Goal: Find specific page/section: Find specific page/section

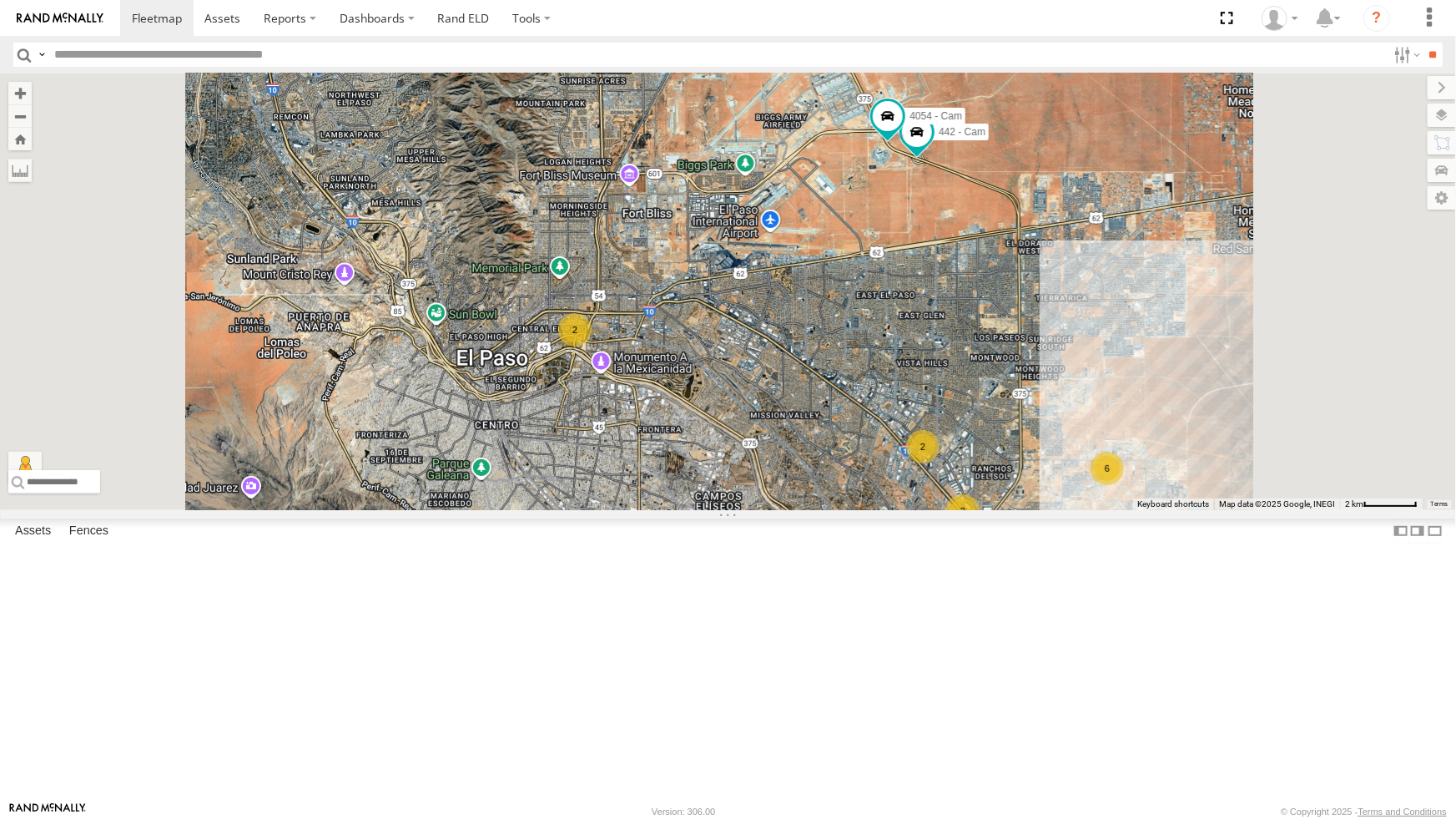
click at [0, 0] on div "4071 - Cam" at bounding box center [0, 0] width 0 height 0
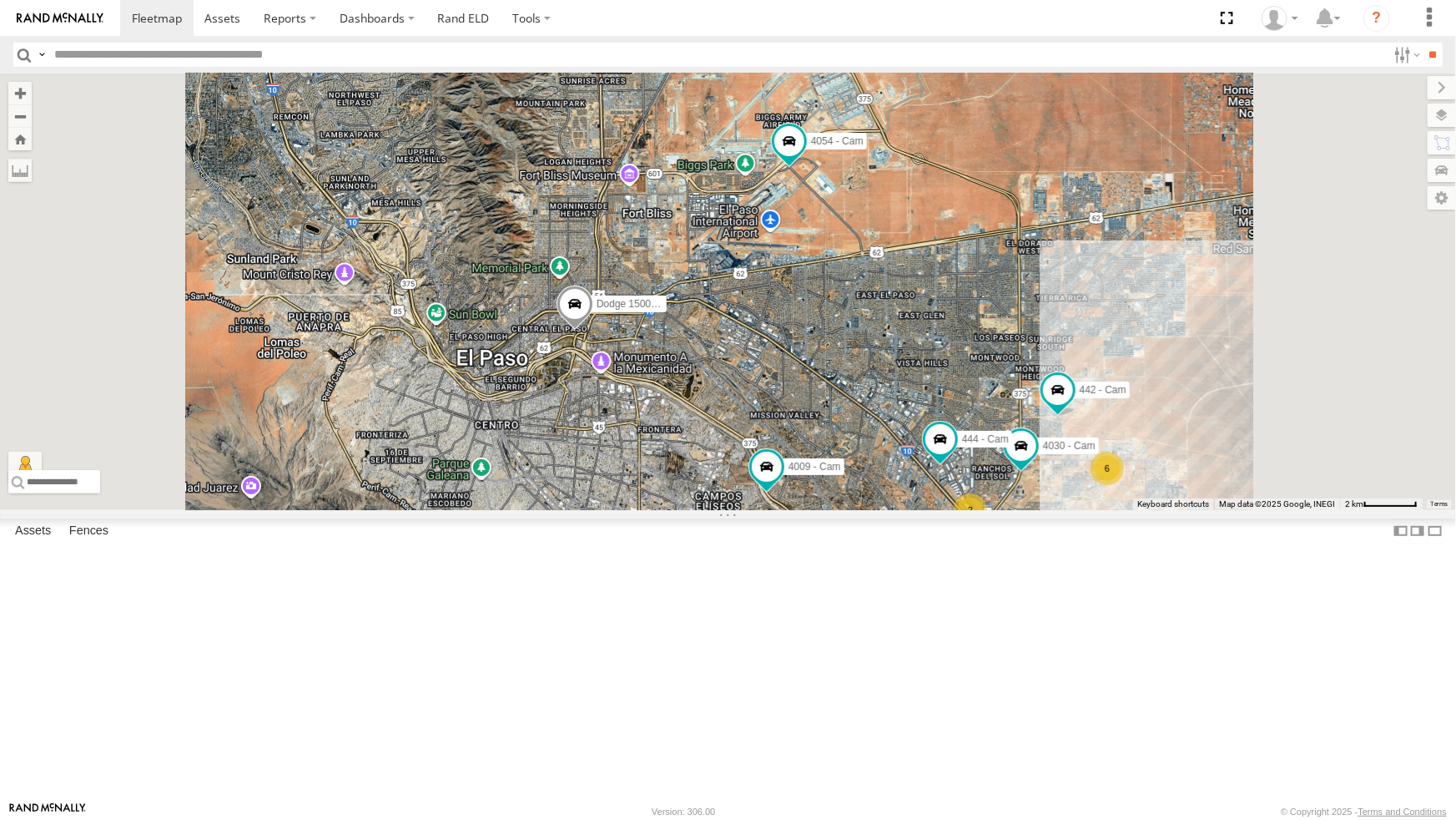
click at [0, 0] on div "All Assets" at bounding box center [0, 0] width 0 height 0
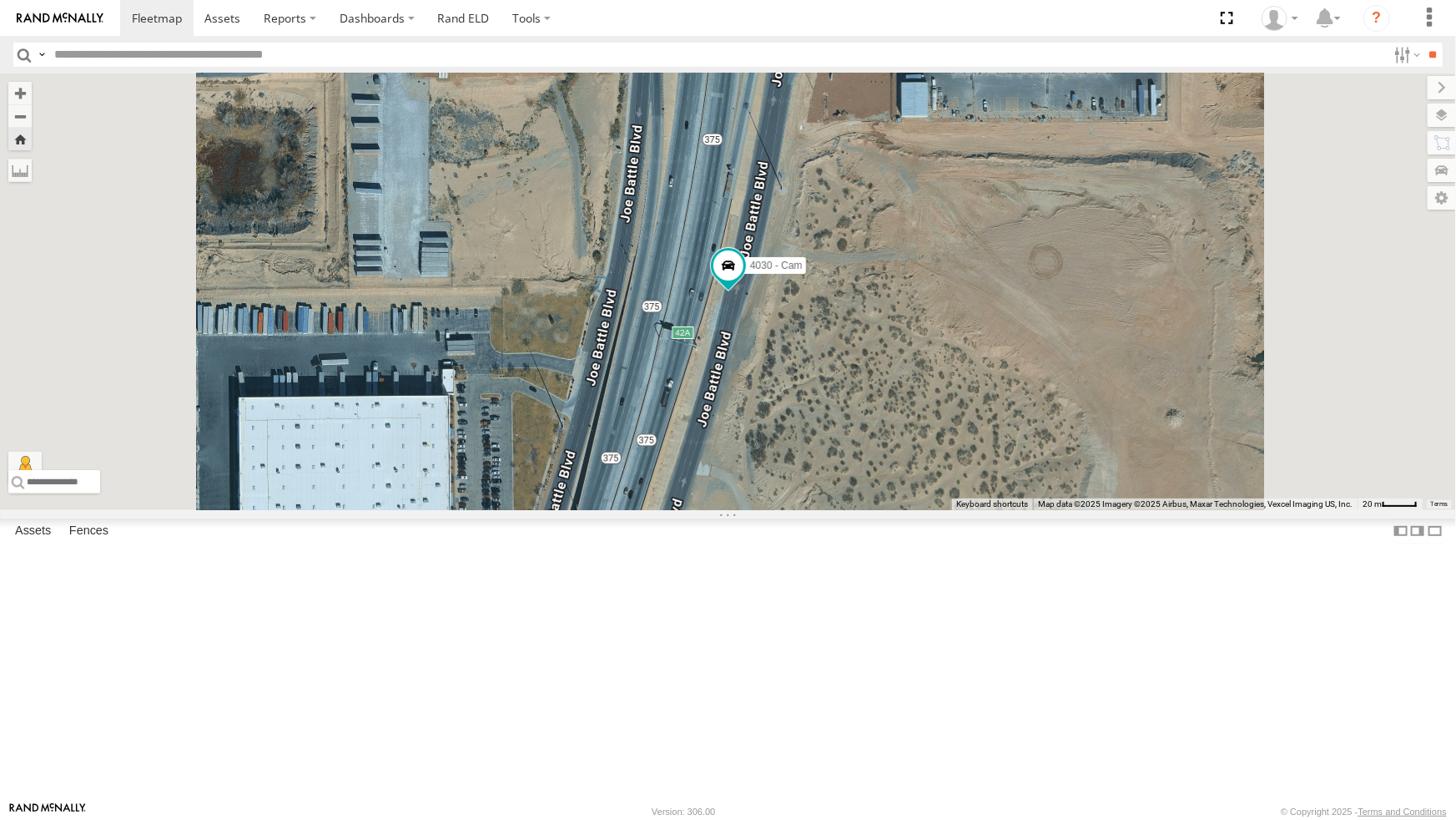
click at [0, 0] on div "442 - Cam" at bounding box center [0, 0] width 0 height 0
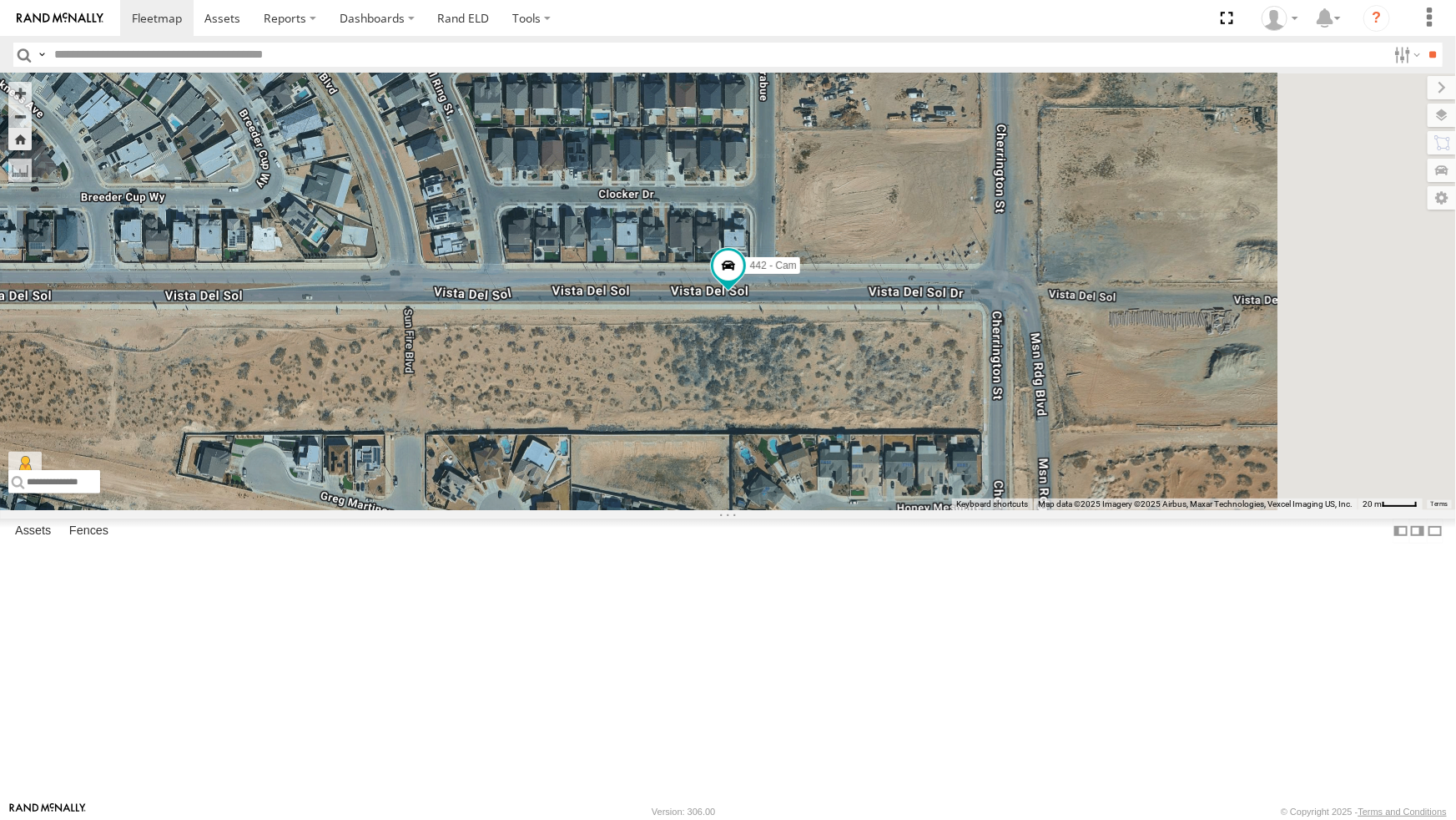
click at [0, 0] on div "4030 - Cam" at bounding box center [0, 0] width 0 height 0
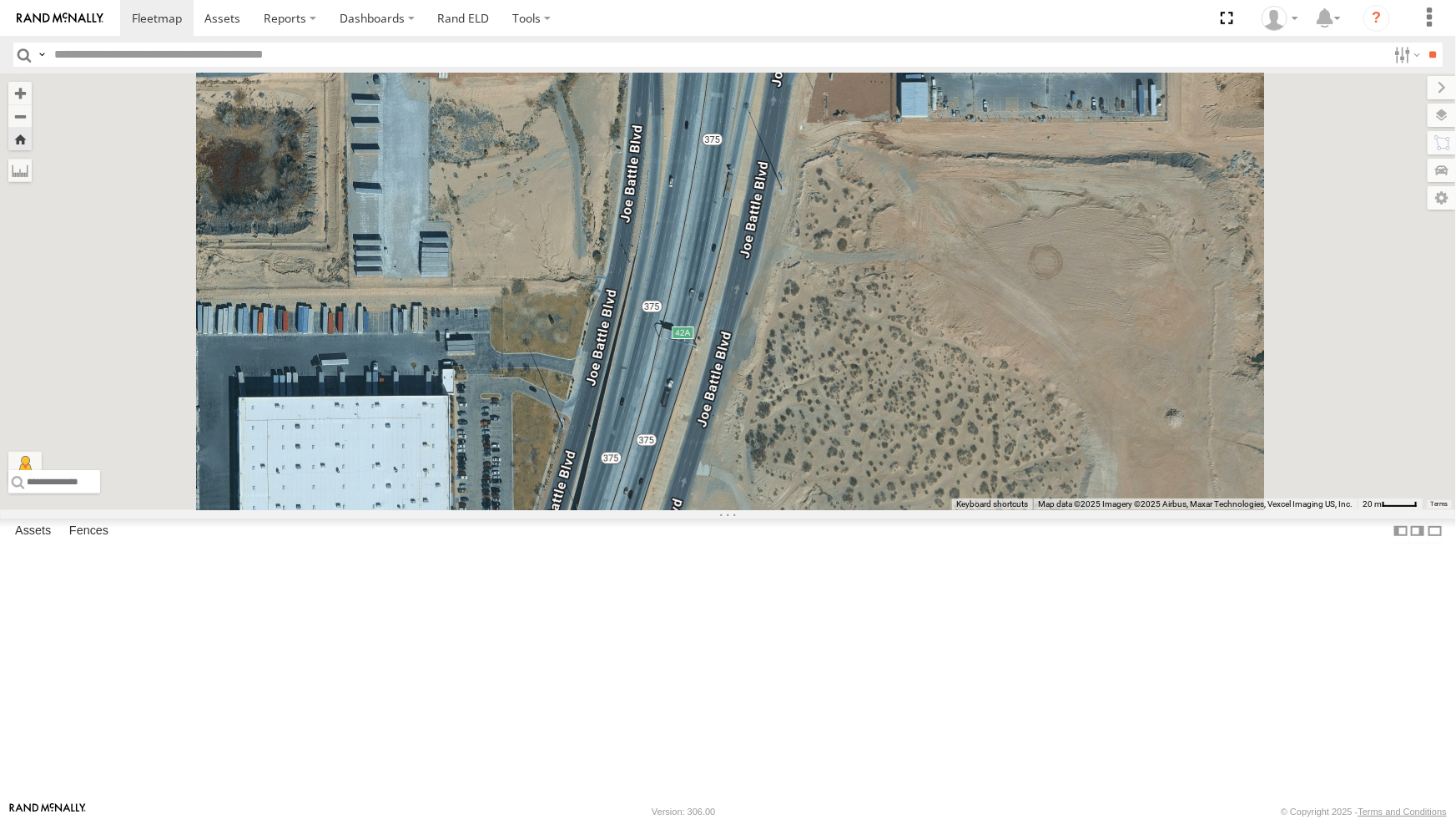
click at [0, 0] on div "4030 - Cam" at bounding box center [0, 0] width 0 height 0
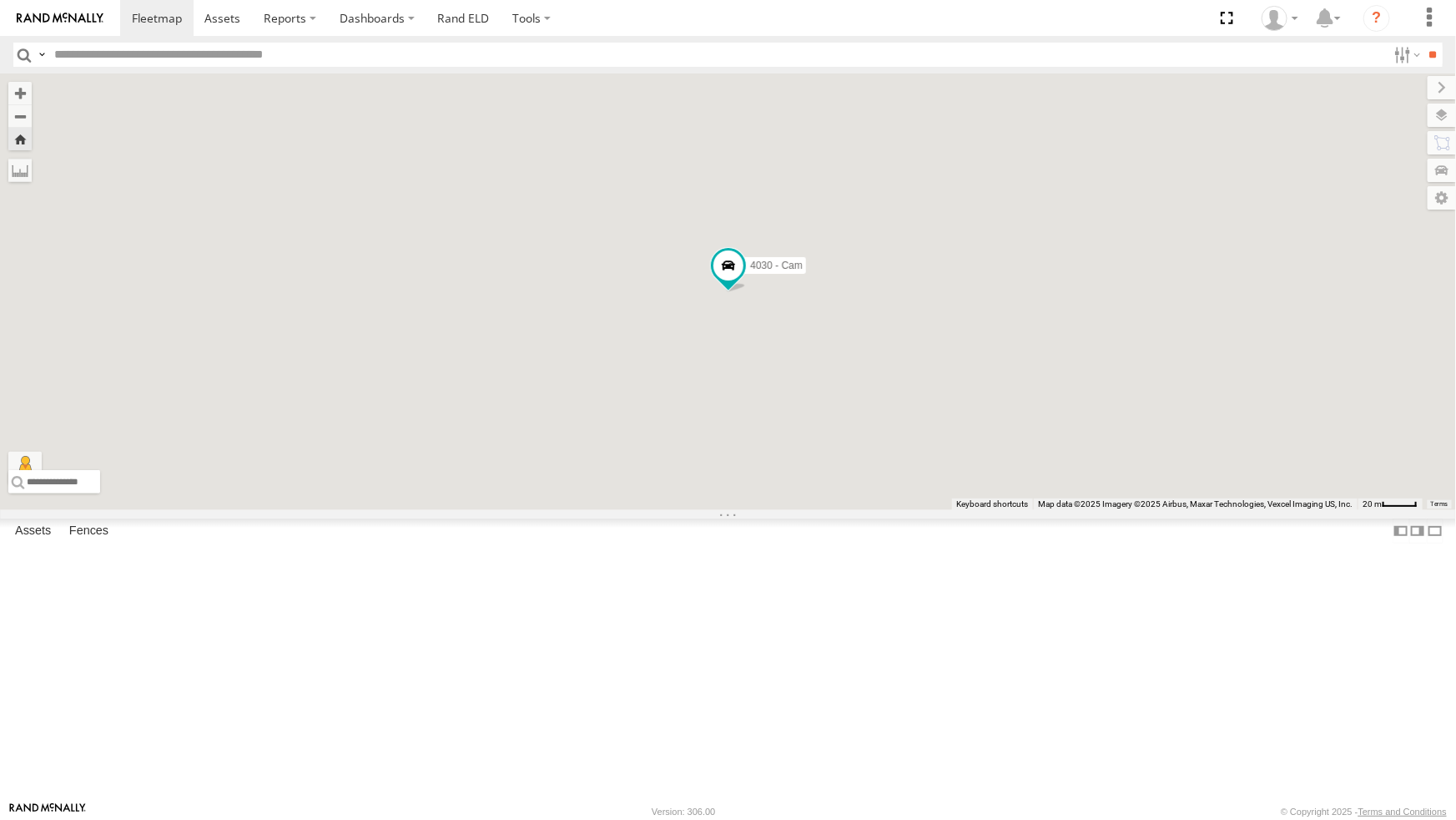
click at [0, 0] on div "442 - Cam" at bounding box center [0, 0] width 0 height 0
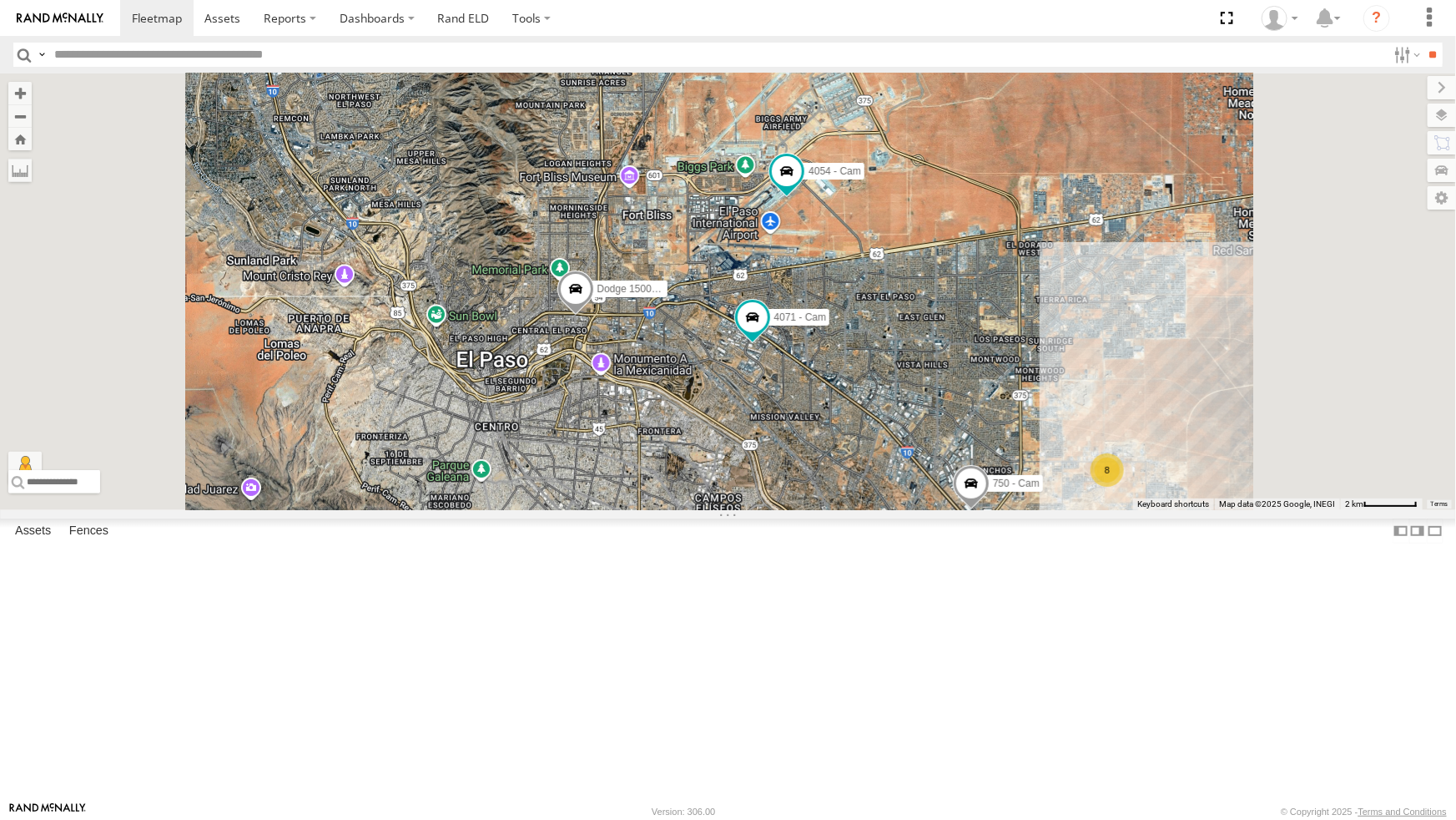
click at [0, 0] on div "4030 - Cam" at bounding box center [0, 0] width 0 height 0
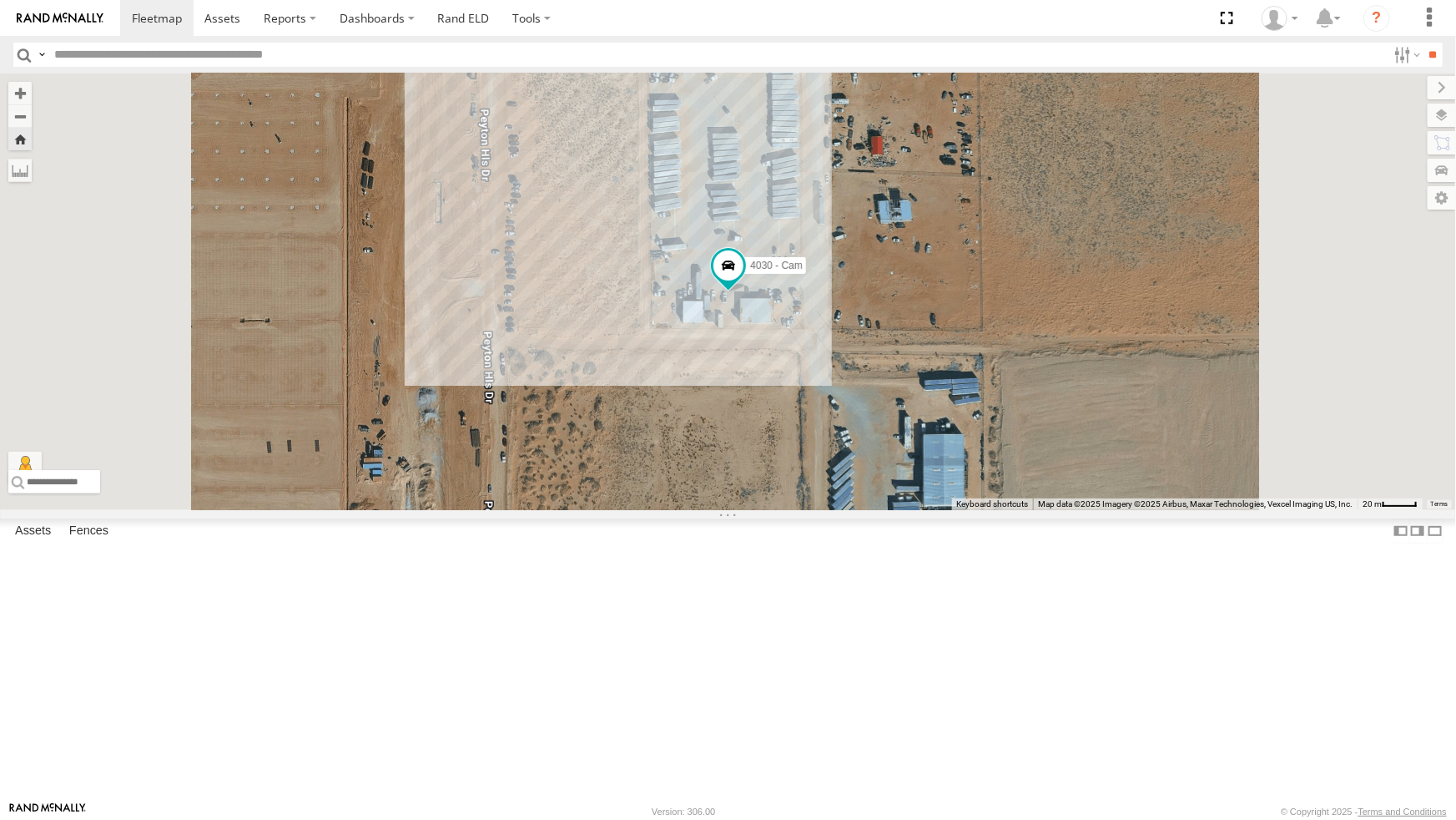
click at [0, 0] on div "442 - Cam" at bounding box center [0, 0] width 0 height 0
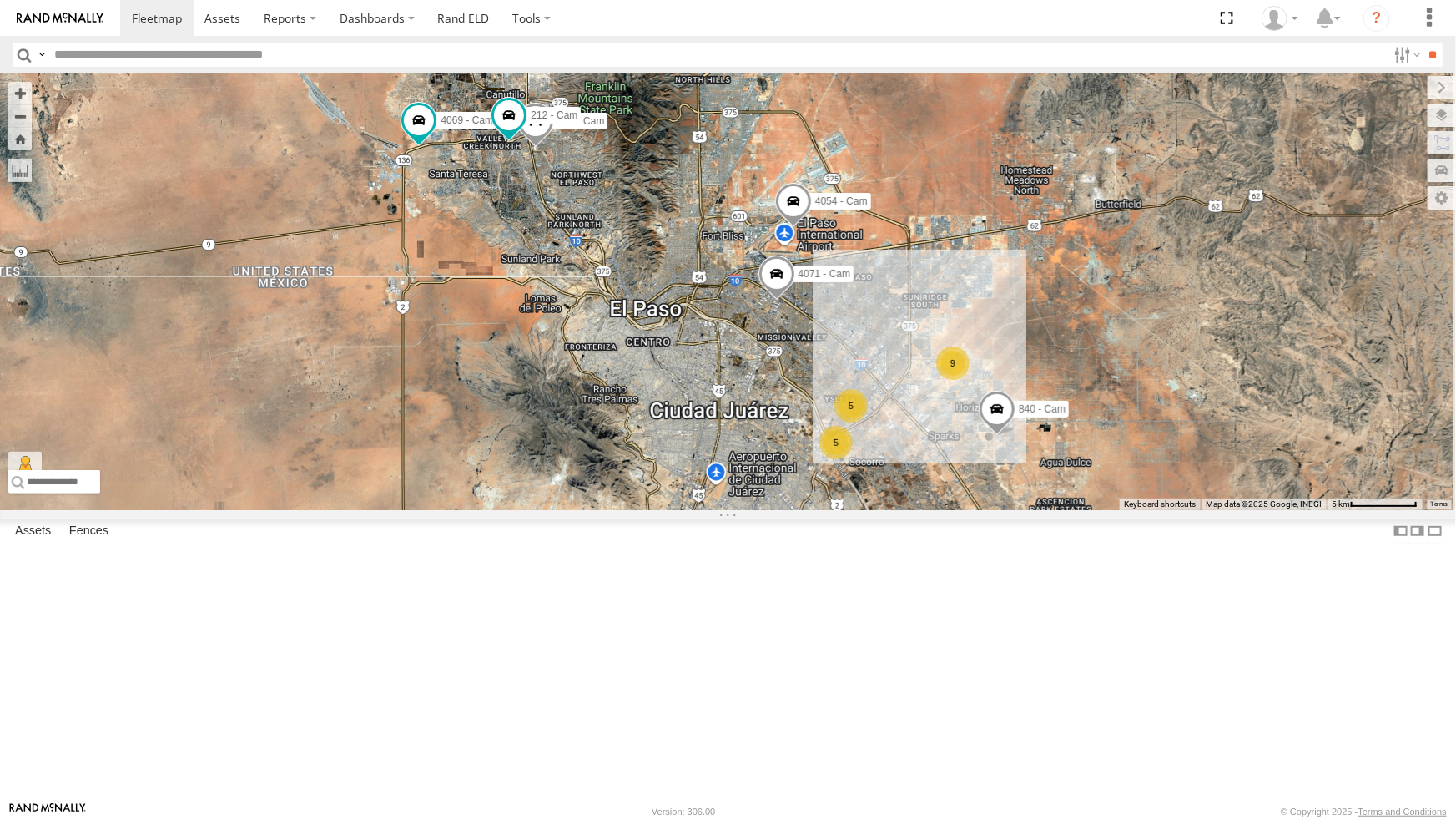
click at [0, 0] on div "442 - Cam" at bounding box center [0, 0] width 0 height 0
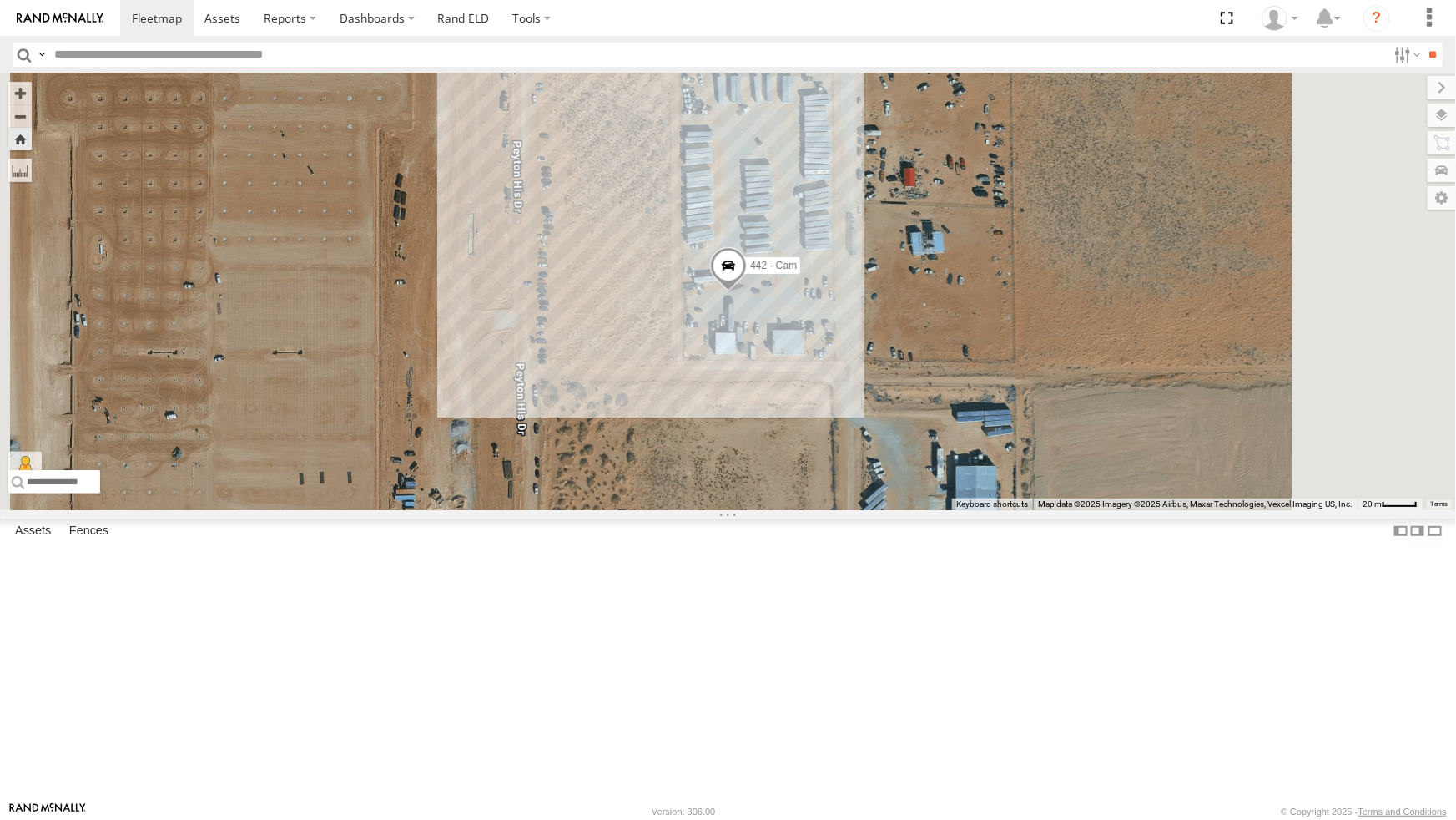
click at [0, 0] on div "4030 - Cam" at bounding box center [0, 0] width 0 height 0
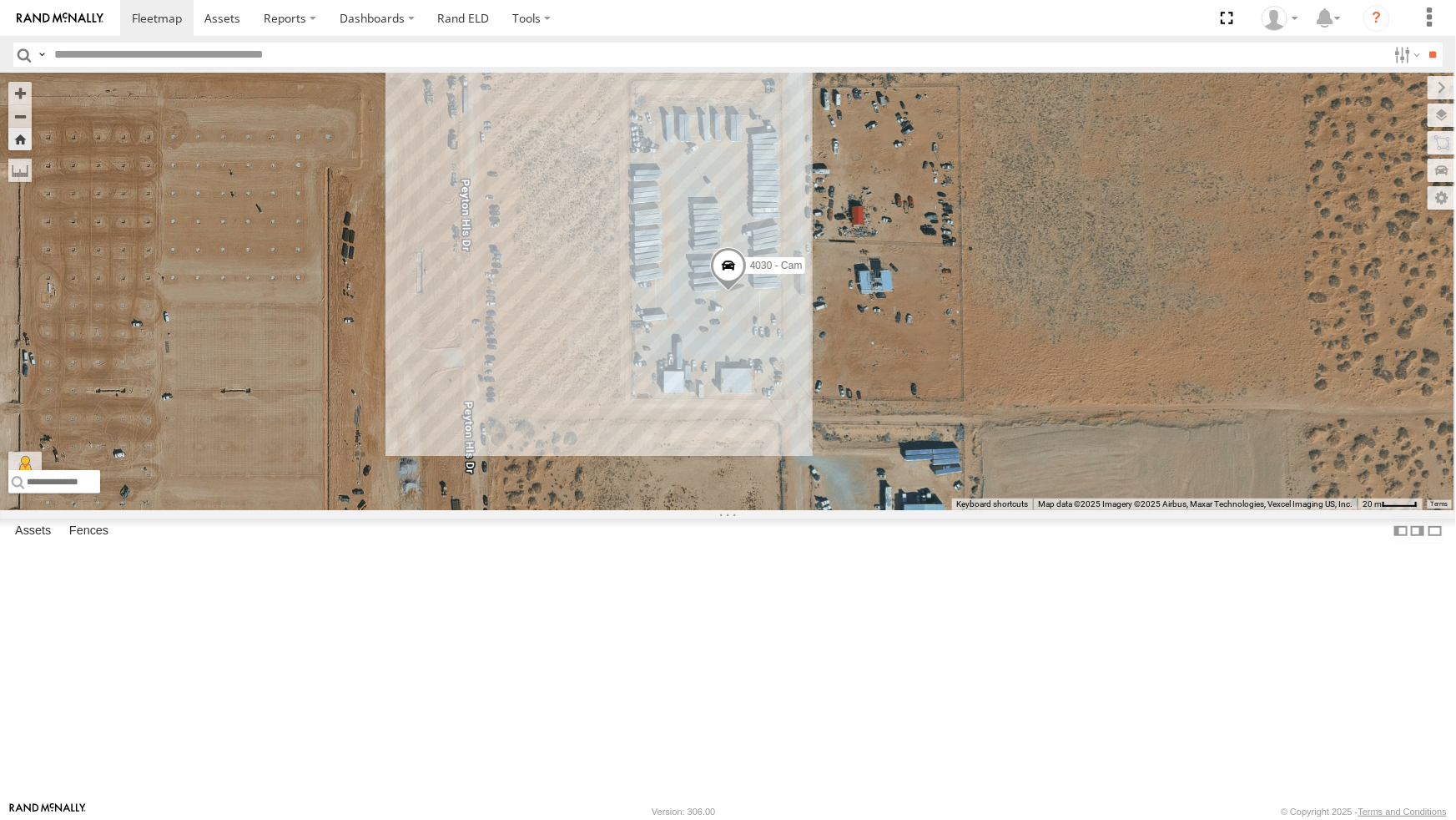
click at [0, 0] on div "442 - Cam" at bounding box center [0, 0] width 0 height 0
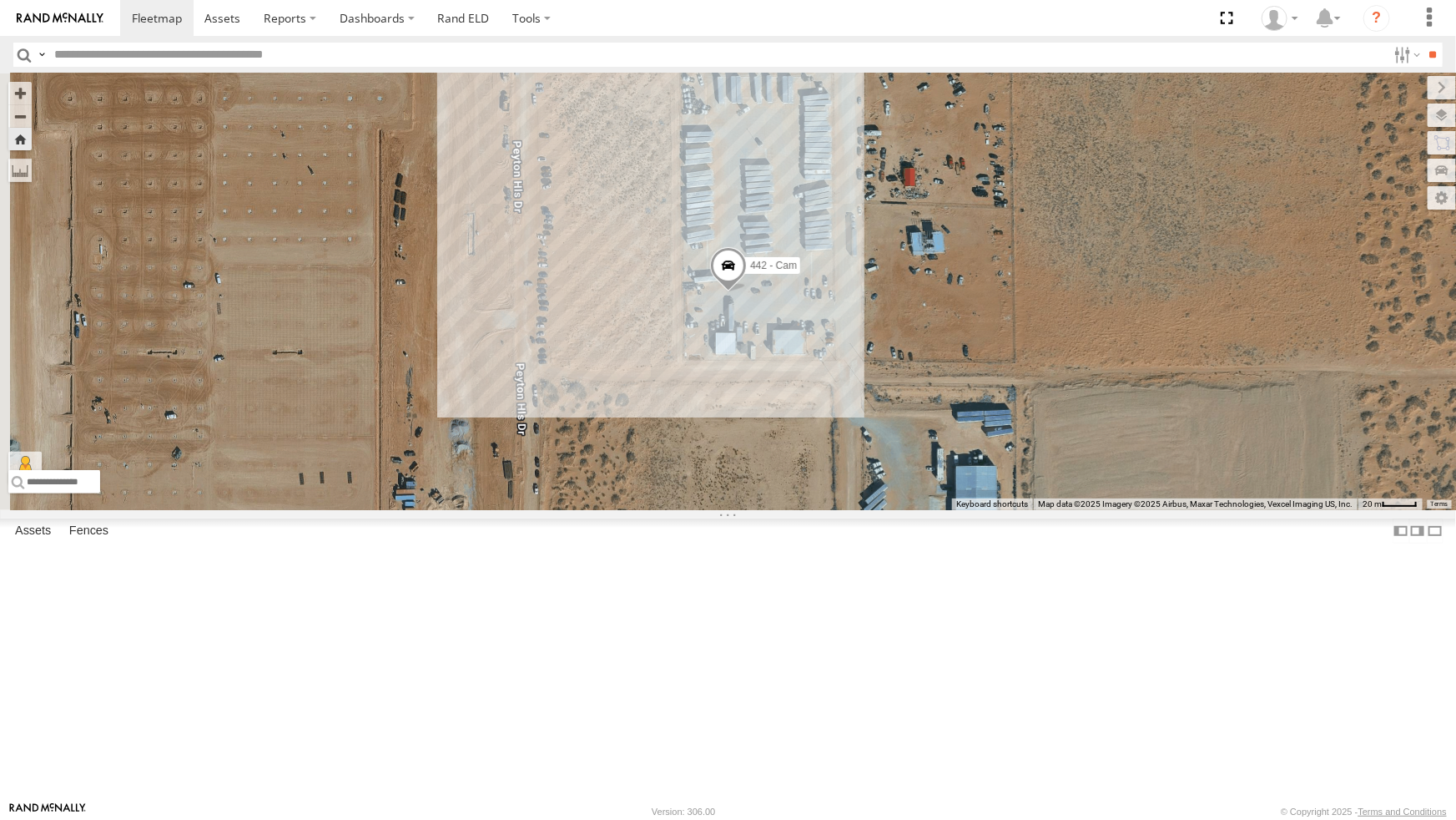
click at [0, 0] on div "4030 - Cam" at bounding box center [0, 0] width 0 height 0
